Goal: Find contact information: Find contact information

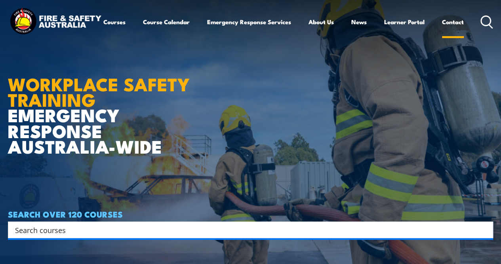
click at [442, 31] on link "Contact" at bounding box center [453, 21] width 22 height 19
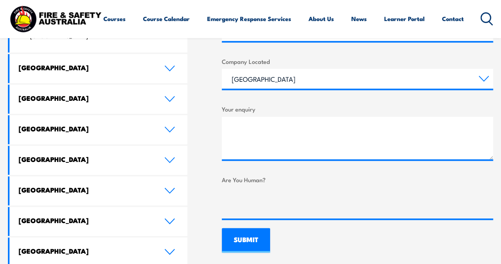
scroll to position [436, 0]
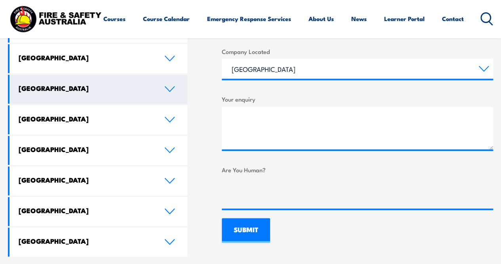
click at [93, 77] on link "[GEOGRAPHIC_DATA]" at bounding box center [99, 89] width 178 height 29
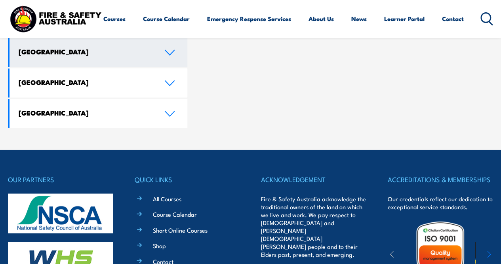
scroll to position [793, 0]
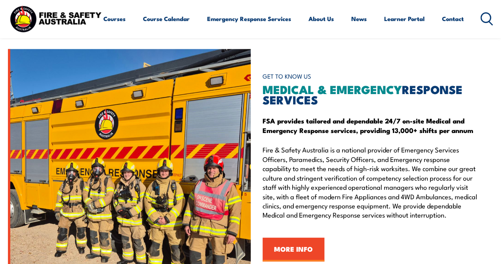
scroll to position [832, 0]
